Goal: Information Seeking & Learning: Learn about a topic

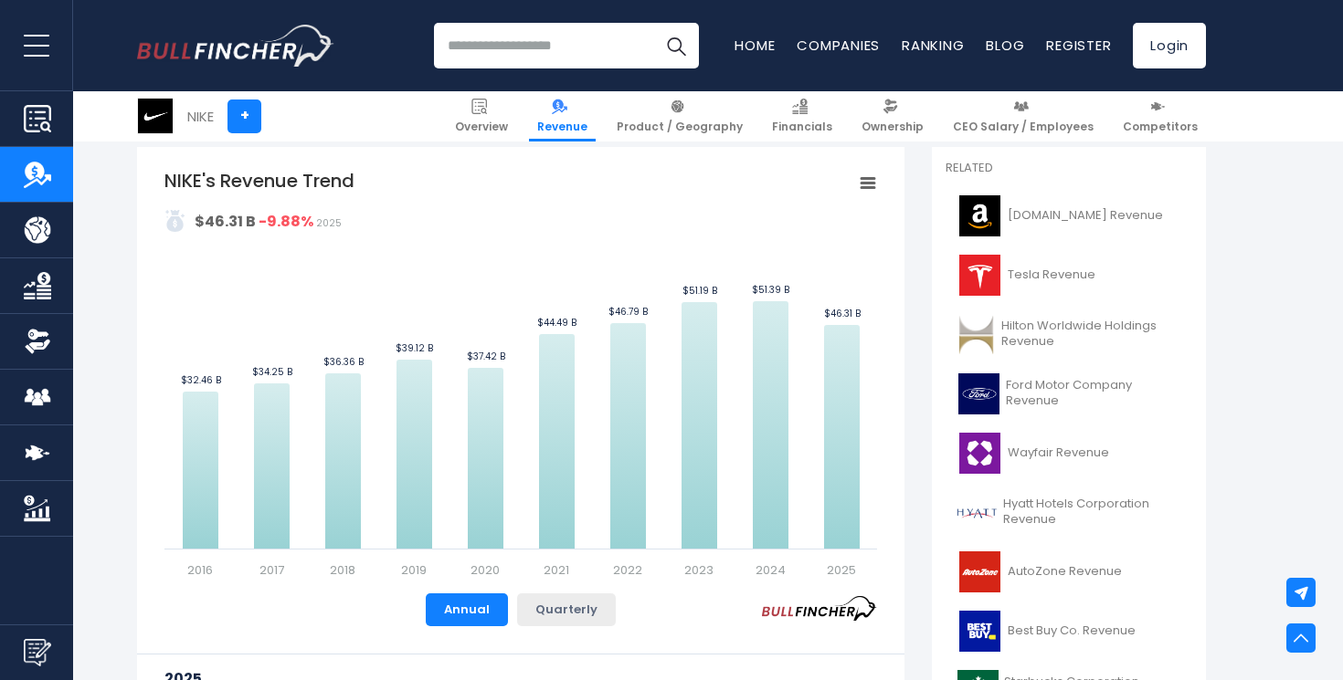
click at [567, 612] on button "Quarterly" at bounding box center [566, 610] width 99 height 33
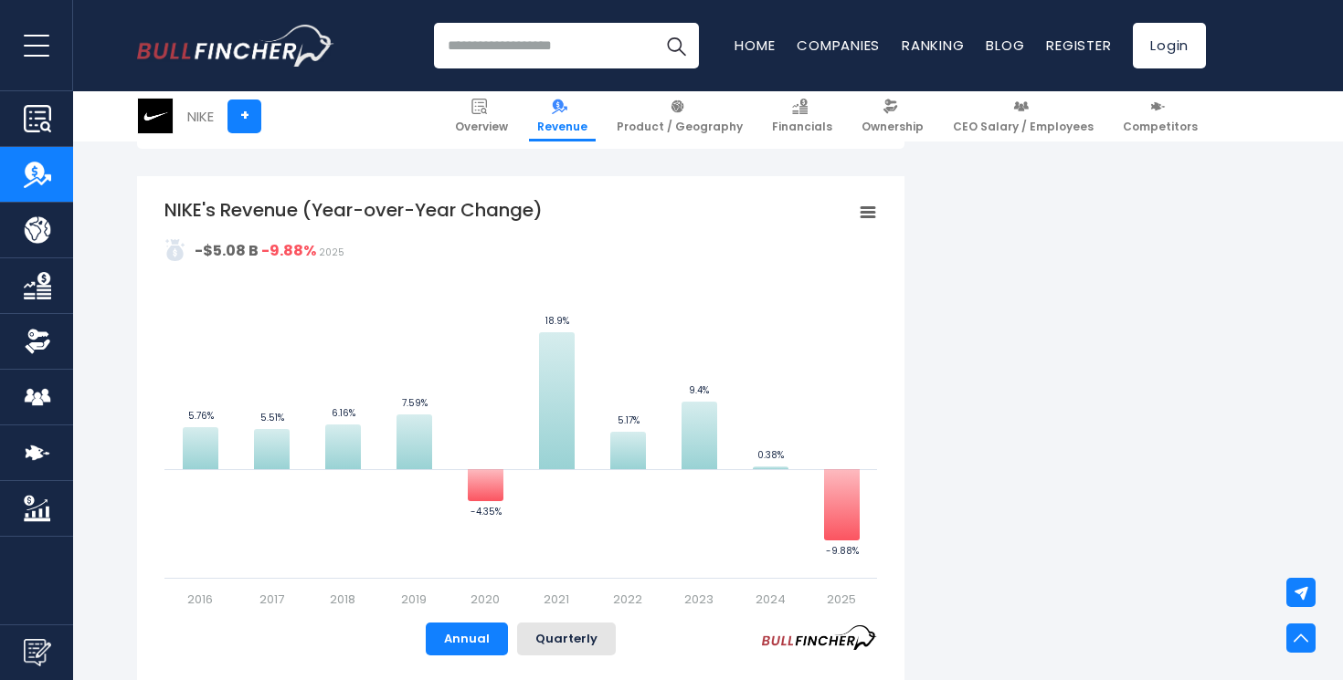
scroll to position [1063, 0]
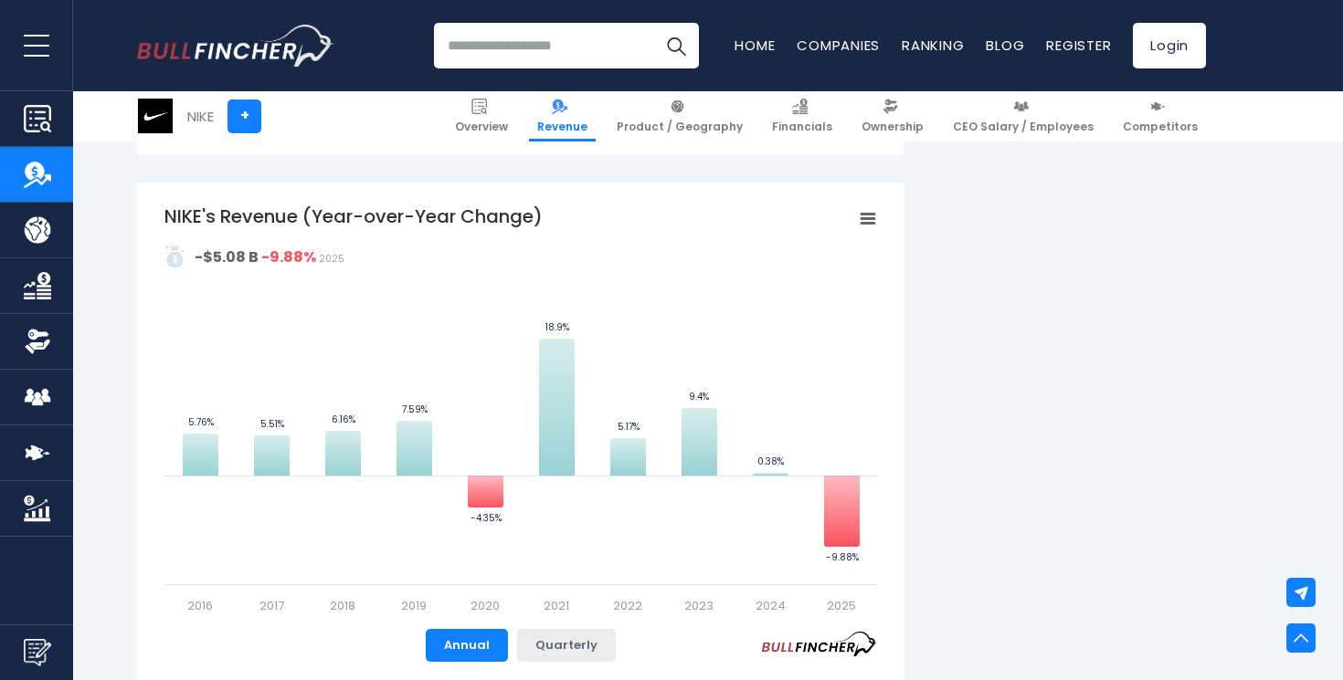
click at [581, 654] on button "Quarterly" at bounding box center [566, 645] width 99 height 33
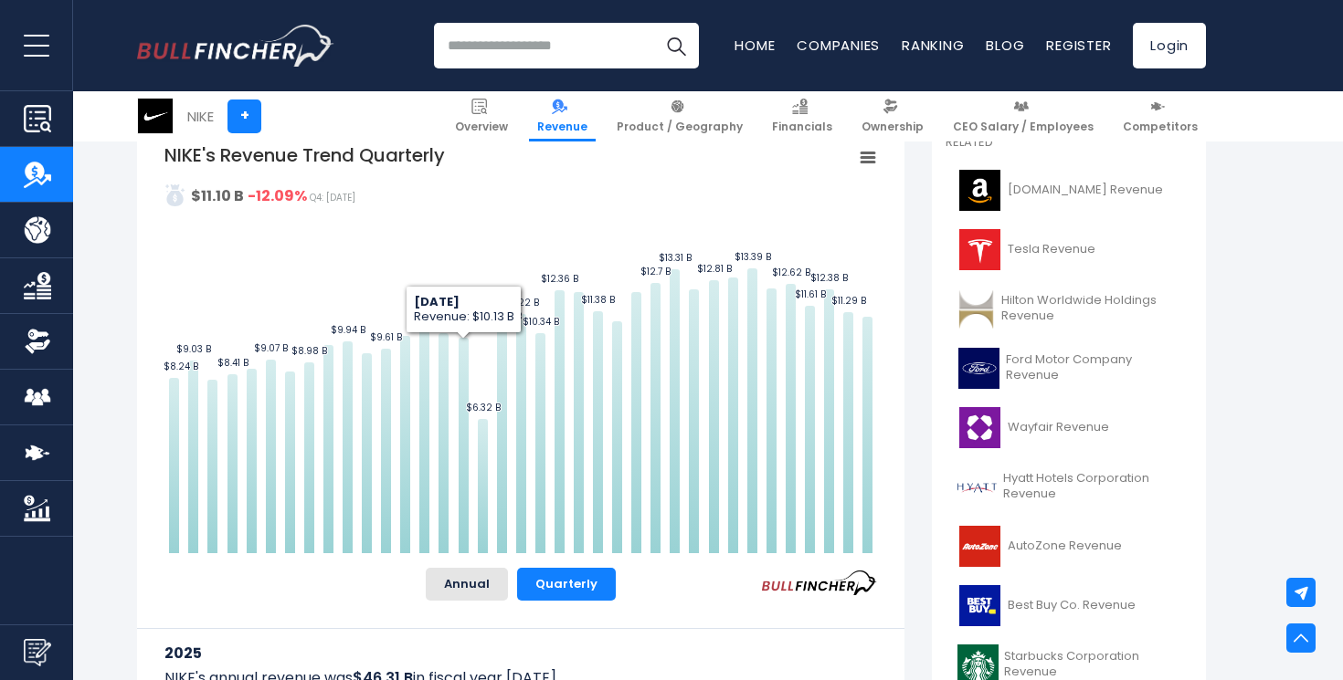
scroll to position [429, 0]
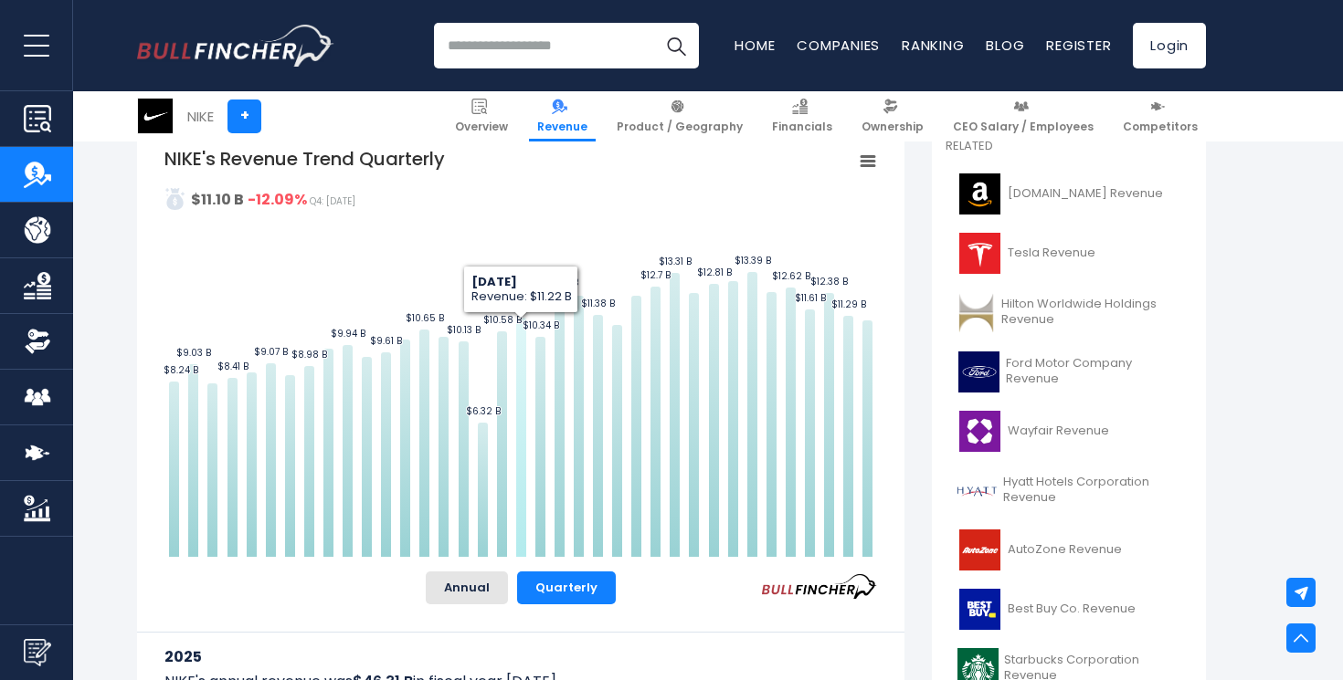
click at [520, 469] on icon "NIKE's Revenue Trend Quarterly" at bounding box center [521, 437] width 10 height 239
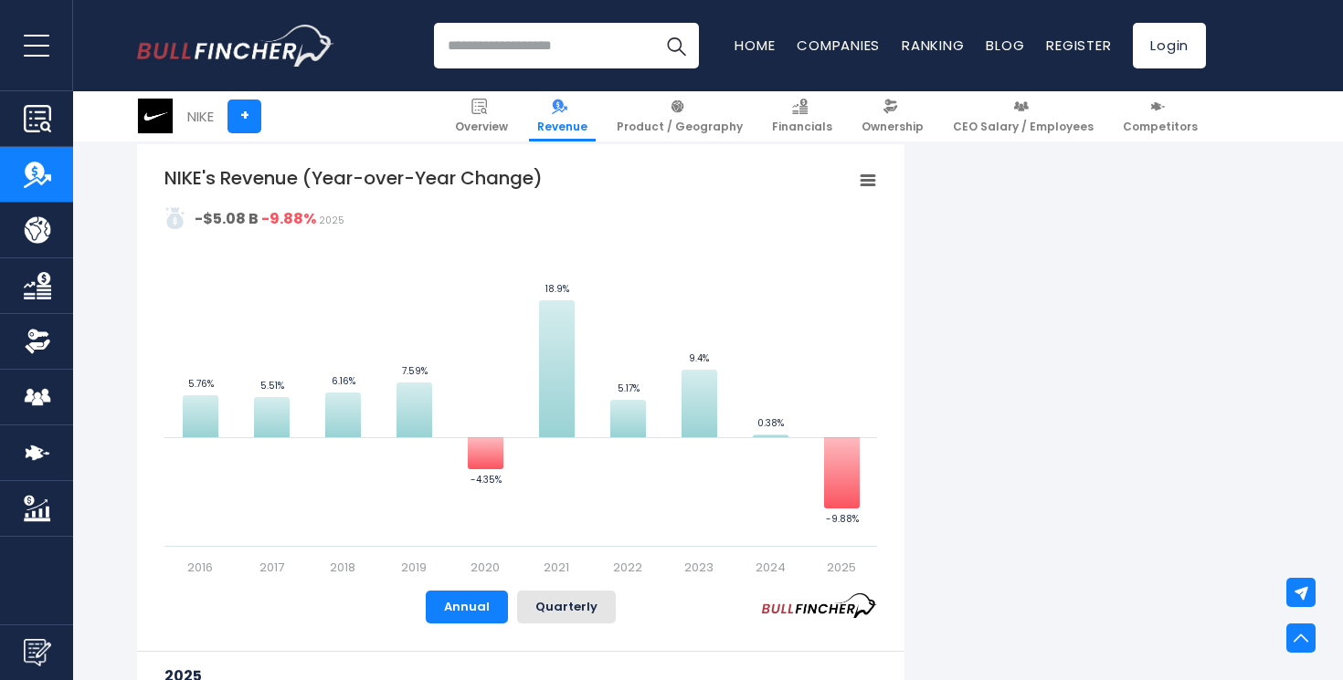
scroll to position [1101, 0]
click at [567, 617] on button "Quarterly" at bounding box center [566, 608] width 99 height 33
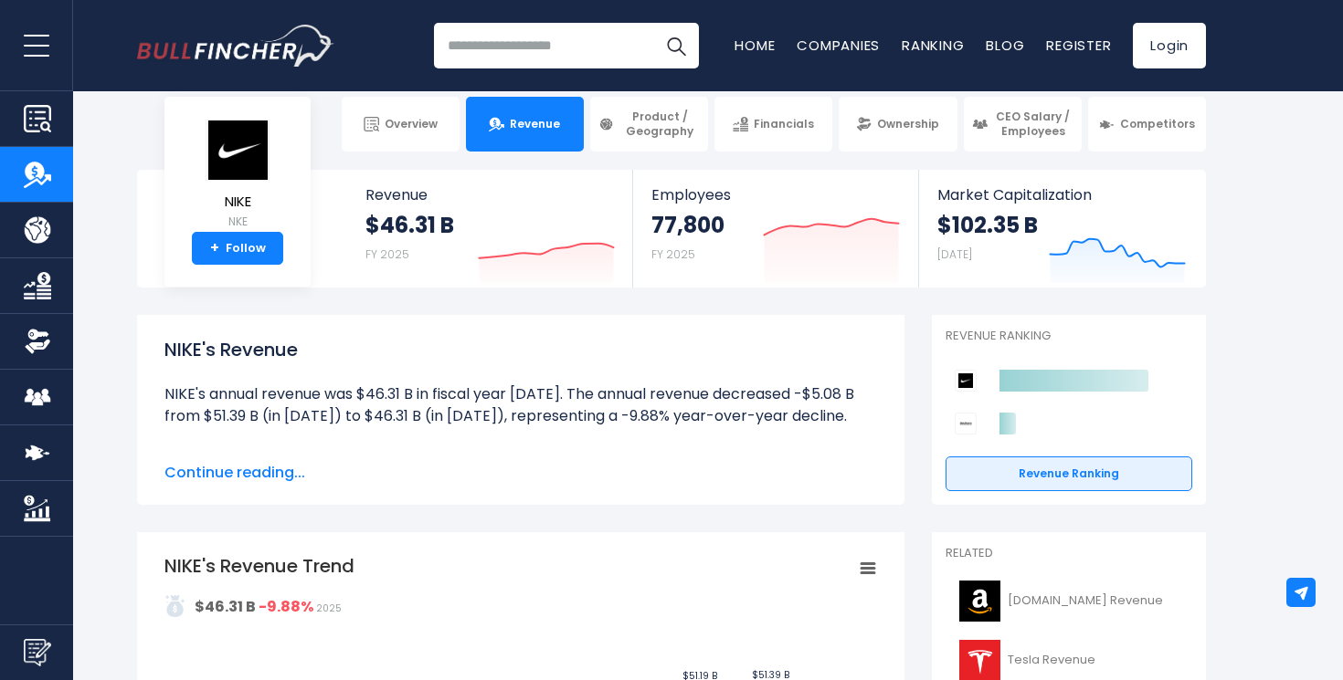
scroll to position [20, 0]
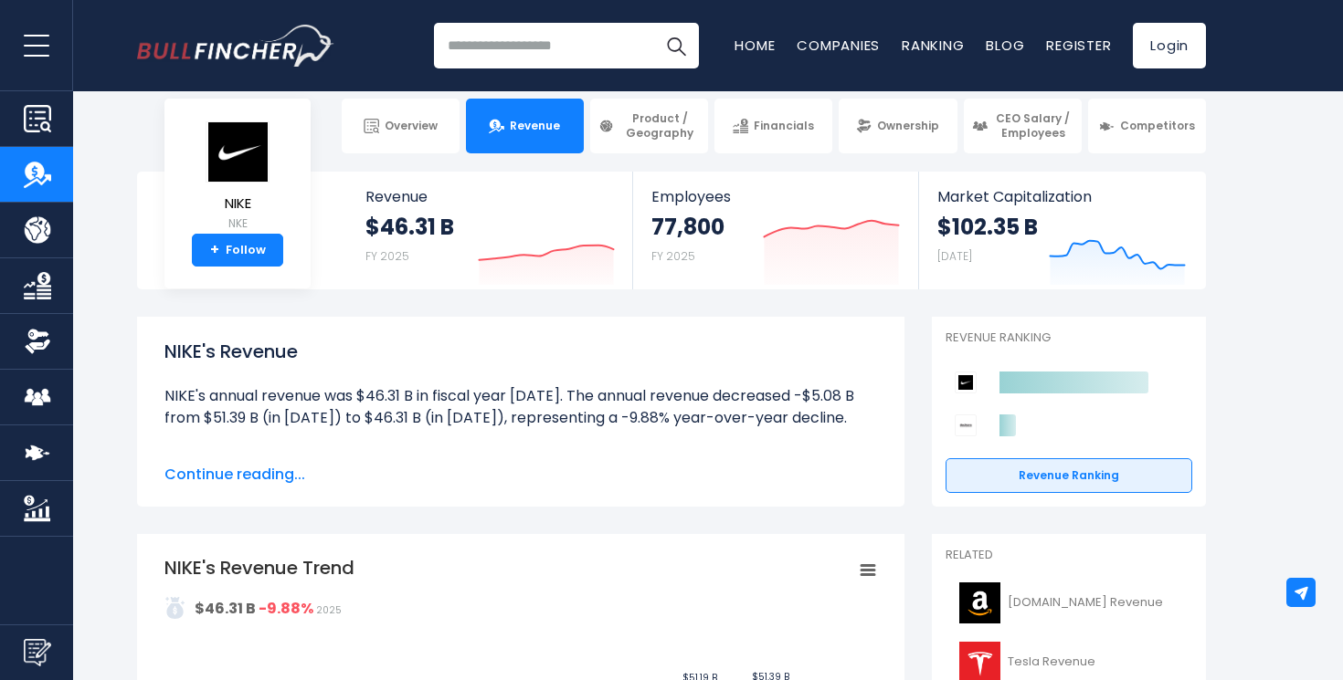
click at [249, 473] on span "Continue reading..." at bounding box center [520, 475] width 712 height 22
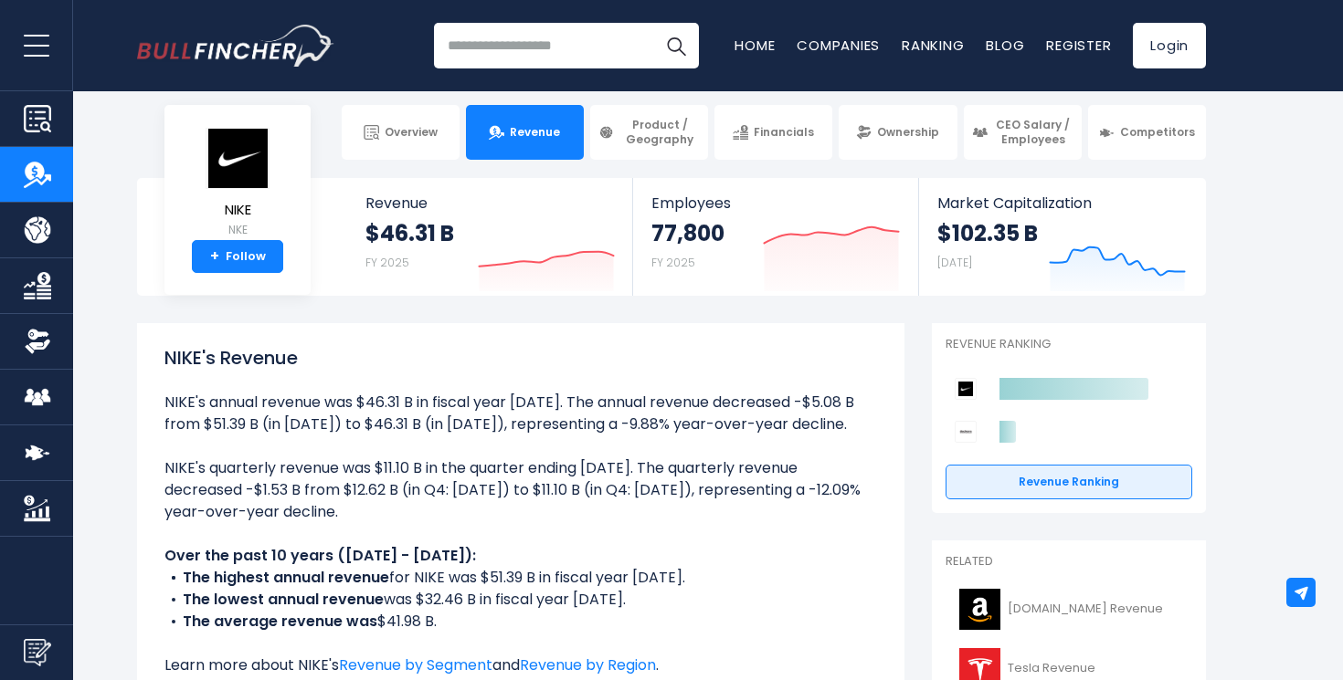
scroll to position [0, 0]
